Goal: Information Seeking & Learning: Find specific fact

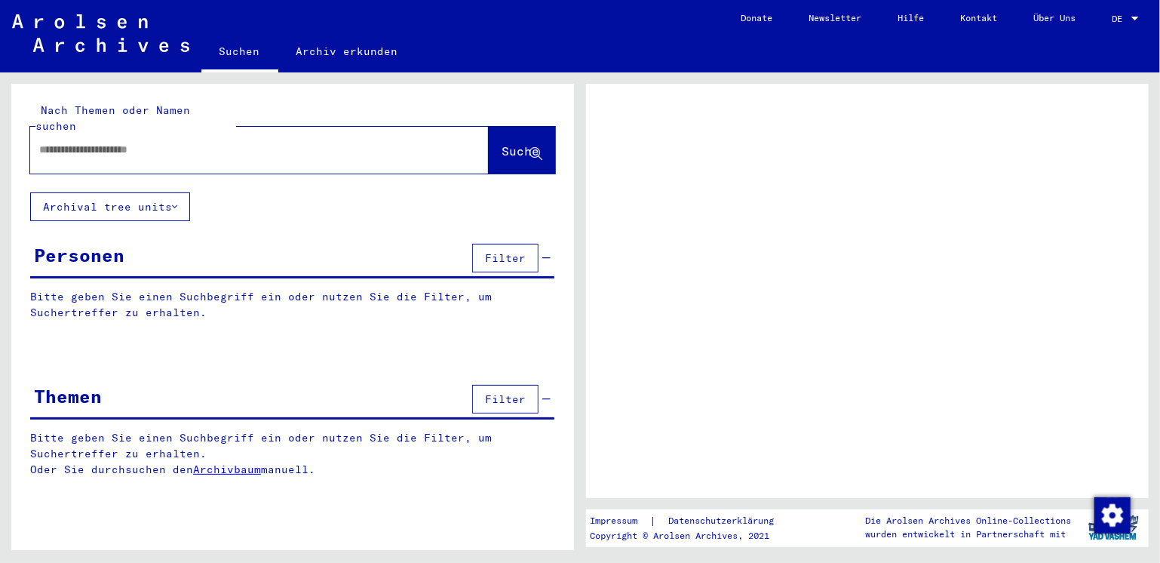
click at [188, 145] on div at bounding box center [241, 150] width 422 height 34
click at [104, 142] on input "text" at bounding box center [245, 150] width 413 height 16
type input "**********"
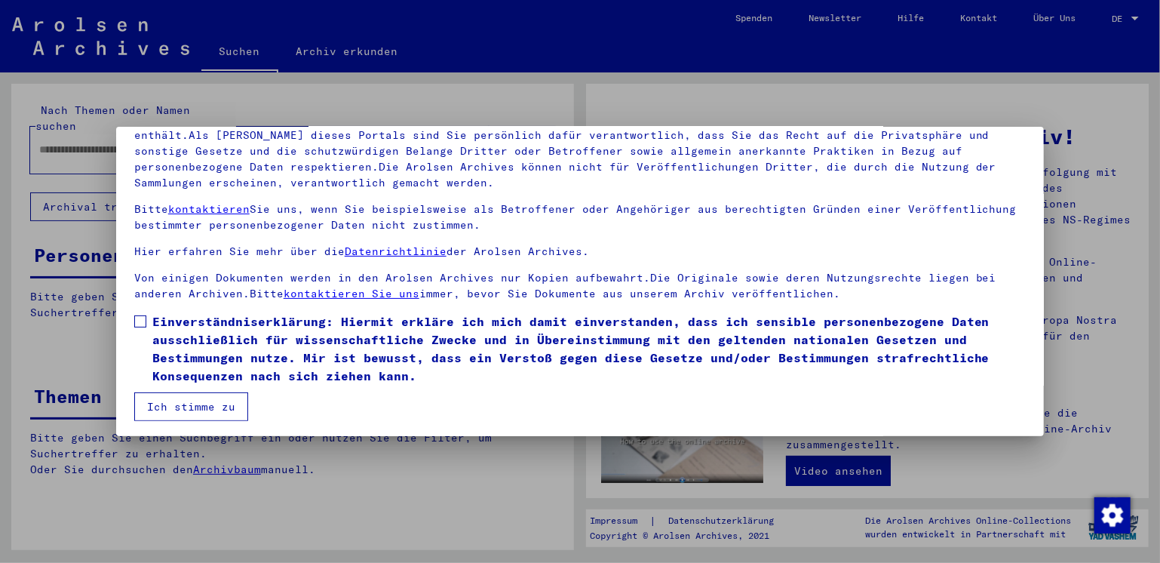
scroll to position [127, 0]
click at [145, 312] on label "Einverständniserklärung: Hiermit erkläre ich mich damit einverstanden, dass ich…" at bounding box center [580, 347] width 892 height 72
click at [217, 408] on button "Ich stimme zu" at bounding box center [191, 405] width 114 height 29
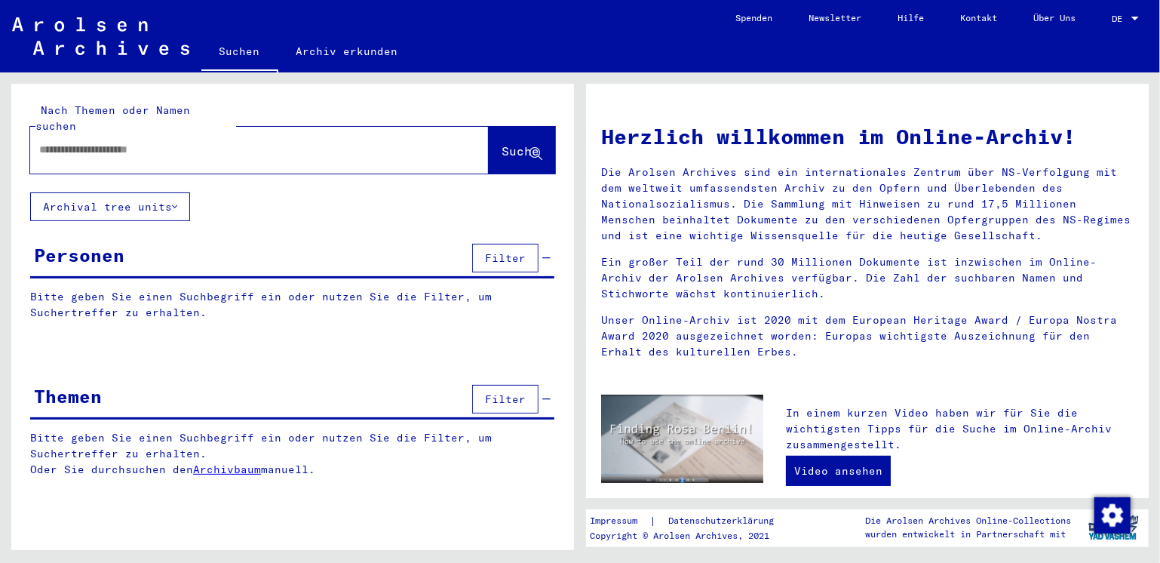
click at [135, 142] on input "text" at bounding box center [241, 150] width 404 height 16
type input "*"
type input "**********"
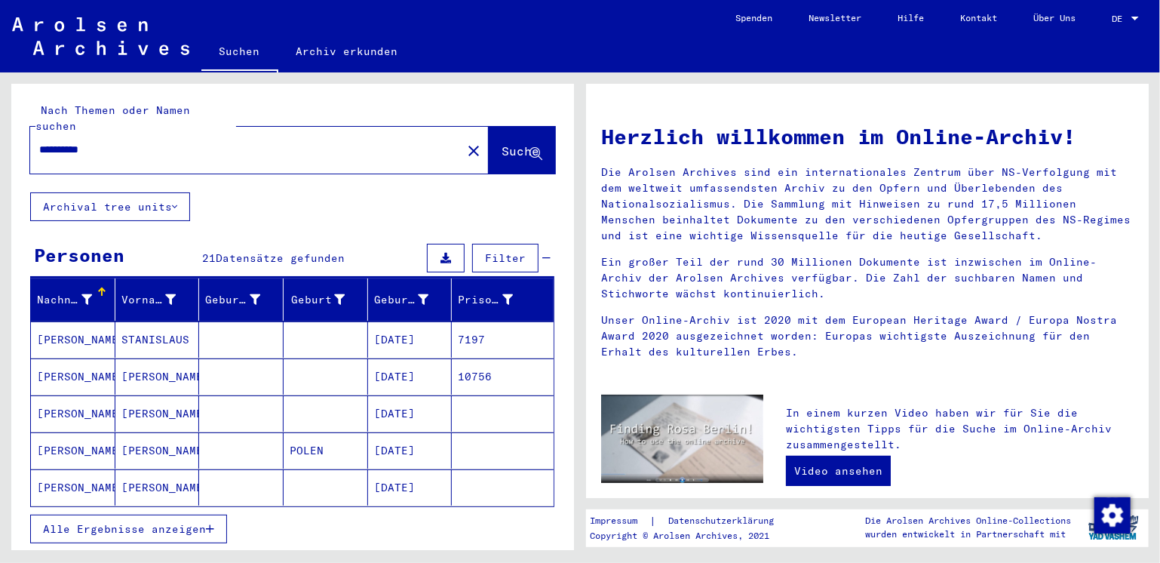
click at [166, 399] on mat-cell "[PERSON_NAME]" at bounding box center [157, 413] width 84 height 36
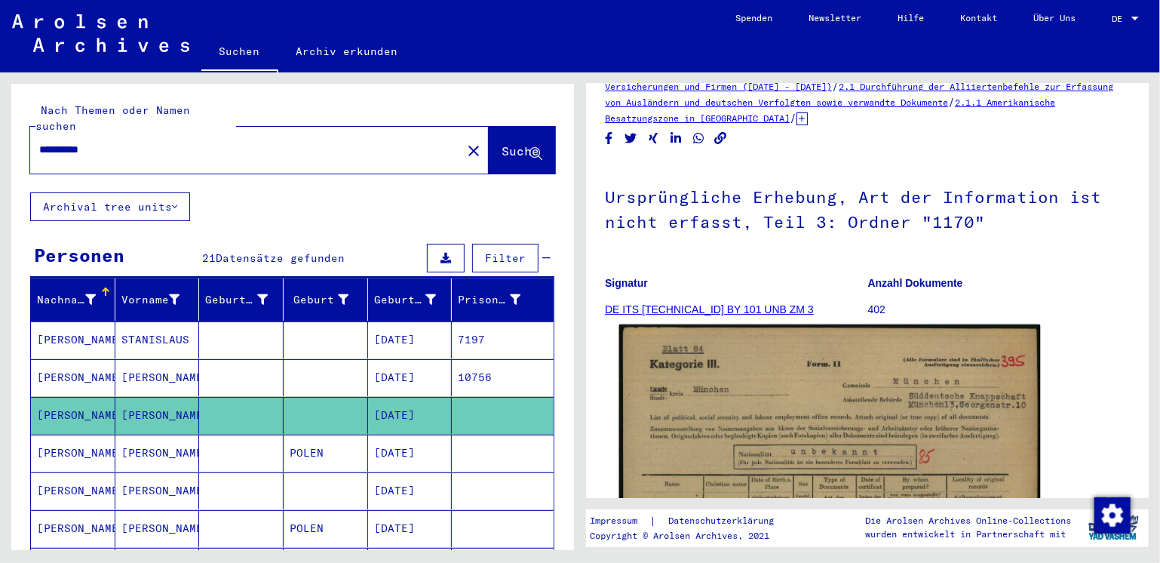
scroll to position [75, 0]
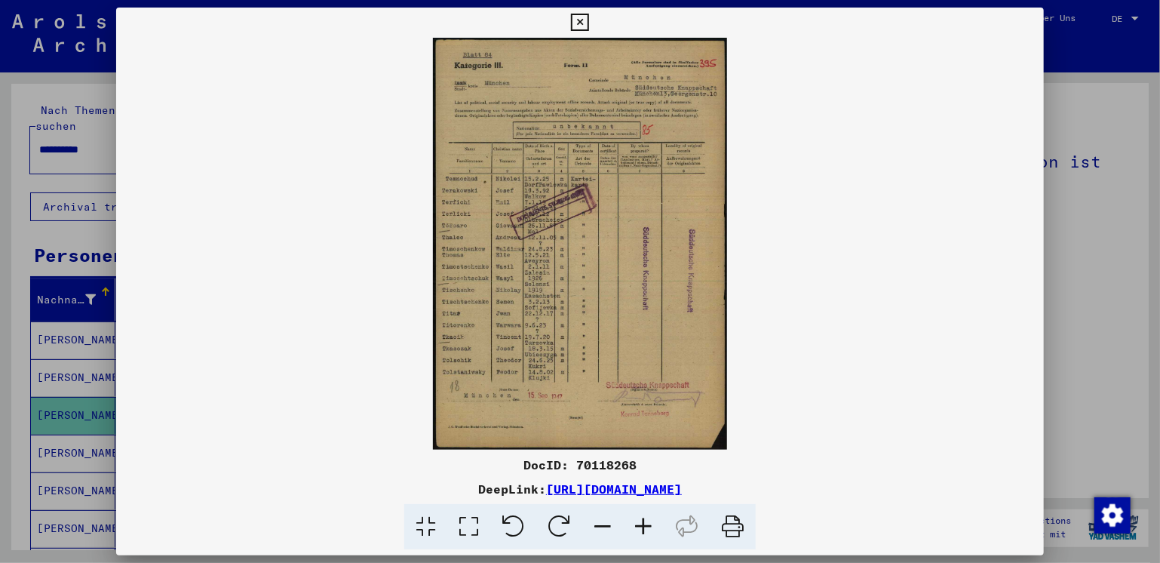
scroll to position [0, 0]
click at [1071, 82] on div at bounding box center [580, 281] width 1160 height 563
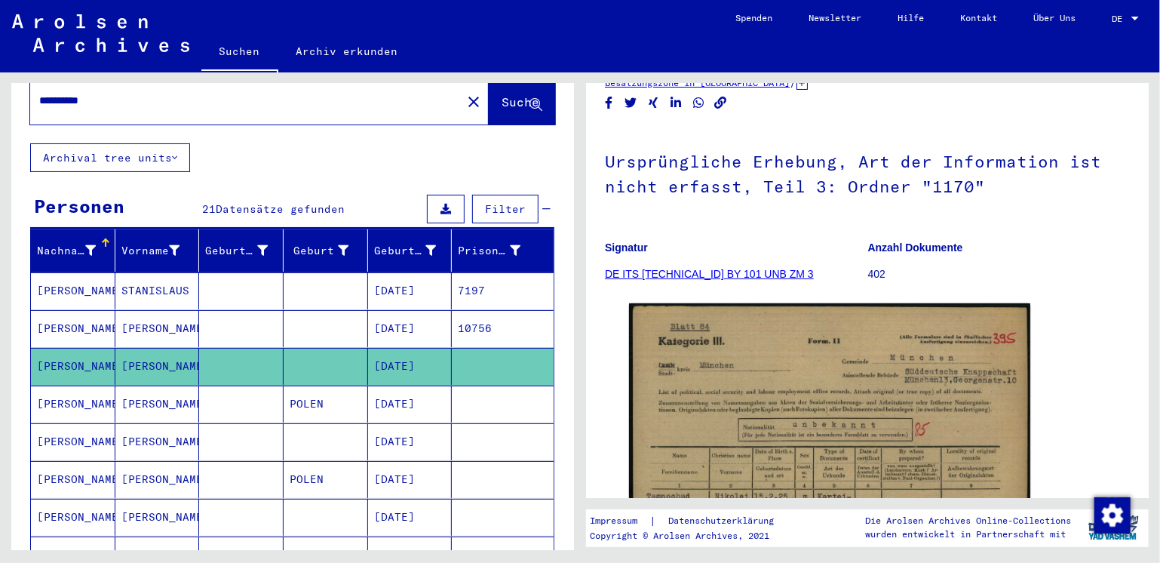
scroll to position [75, 0]
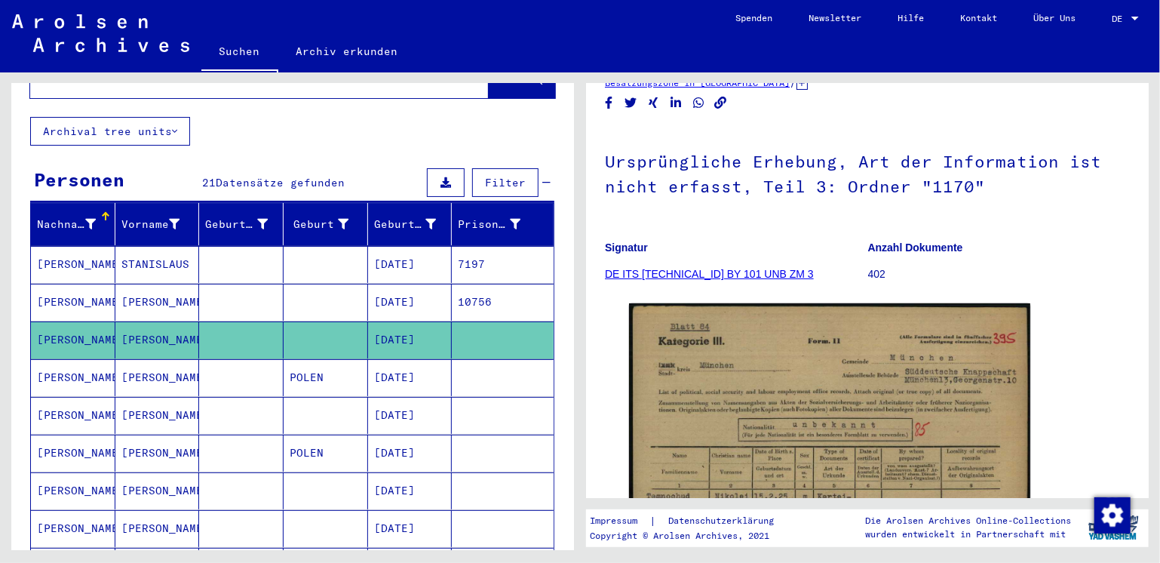
click at [190, 397] on mat-cell "[PERSON_NAME]" at bounding box center [157, 415] width 84 height 37
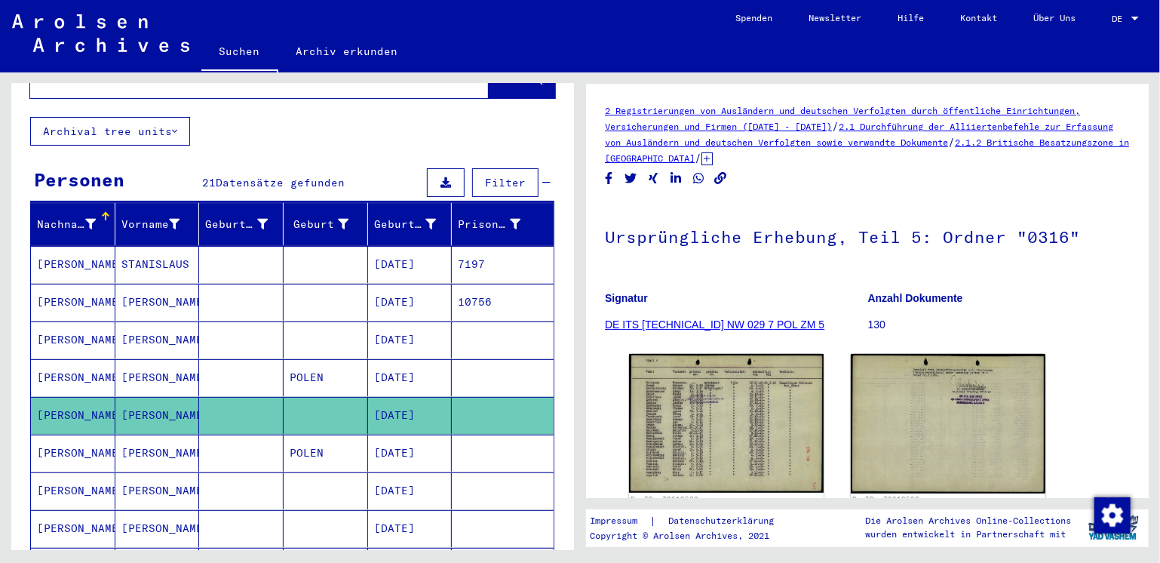
click at [204, 435] on mat-cell at bounding box center [241, 453] width 84 height 37
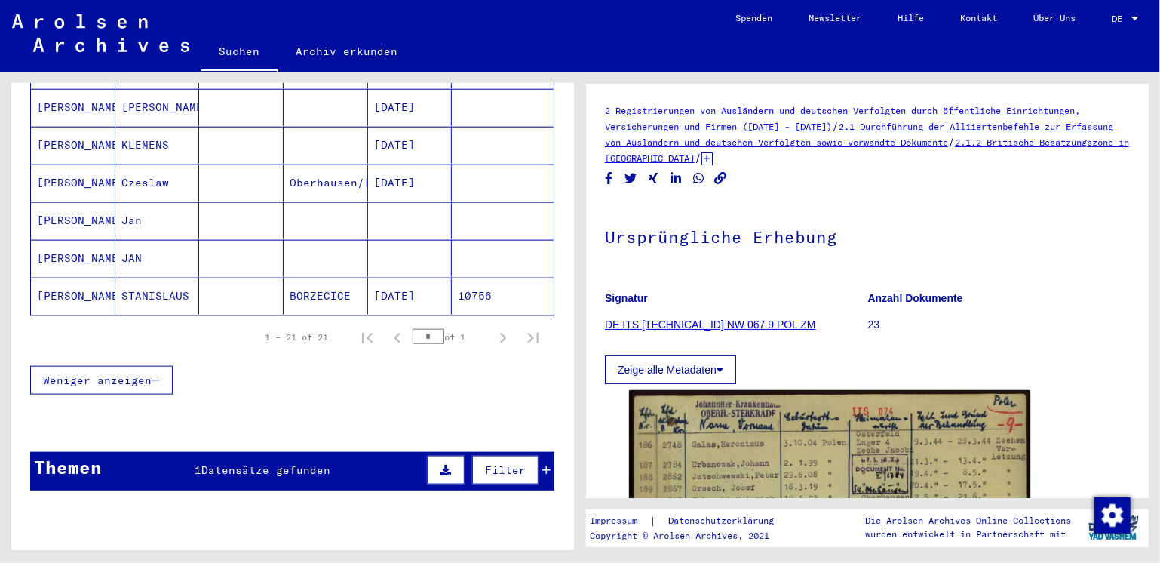
scroll to position [842, 0]
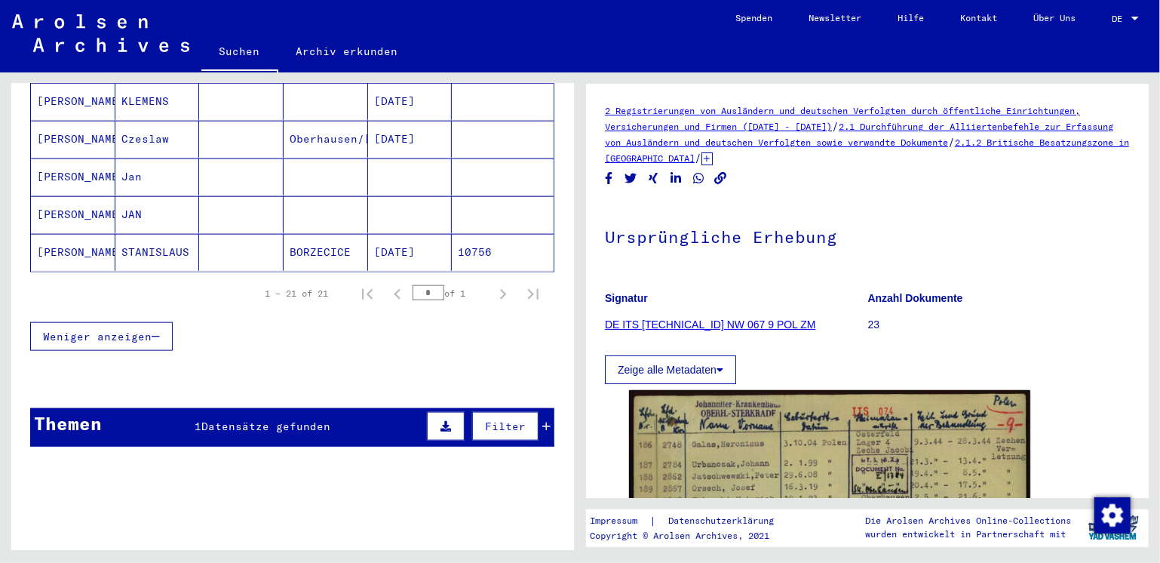
click at [542, 421] on icon at bounding box center [546, 426] width 8 height 11
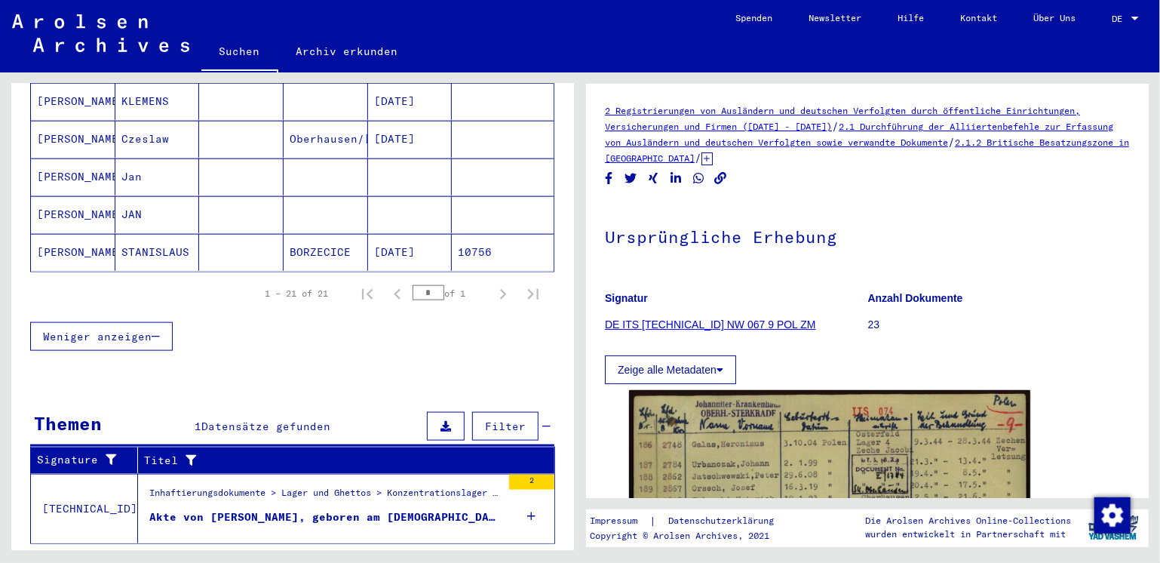
scroll to position [854, 0]
